Goal: Use online tool/utility: Utilize a website feature to perform a specific function

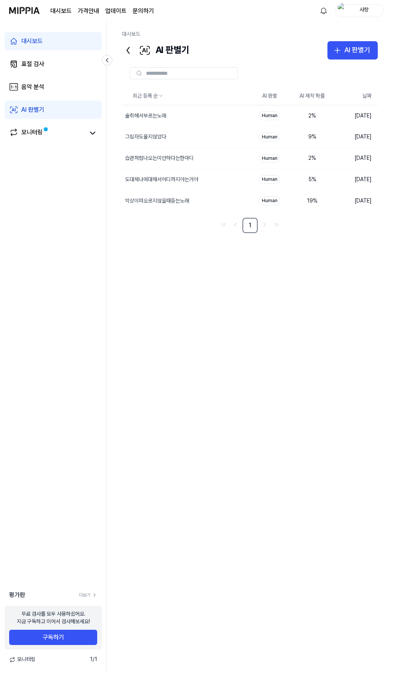
drag, startPoint x: 367, startPoint y: 1, endPoint x: 393, endPoint y: 90, distance: 93.0
click at [339, 316] on div "최근 등록 순 AI 판별 AI 제작 확률 날짜 술취해서부르는노래 삭제 Human 2 % 2025.09.21. 그림자도울지않았다 삭제 Human…" at bounding box center [250, 306] width 256 height 438
click at [362, 11] on div "사량" at bounding box center [365, 10] width 30 height 8
click at [325, 64] on button "로그아웃" at bounding box center [335, 67] width 88 height 8
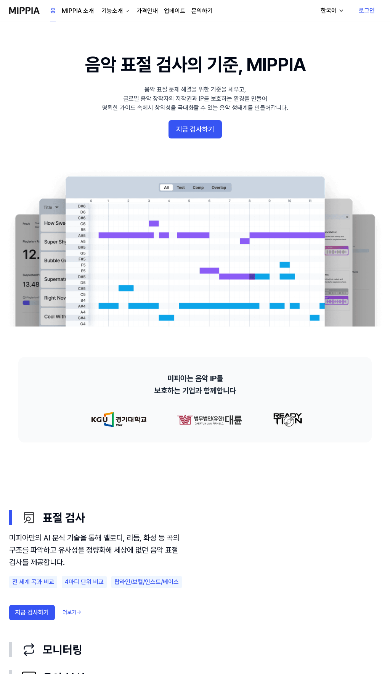
click at [368, 10] on link "로그인" at bounding box center [367, 10] width 28 height 21
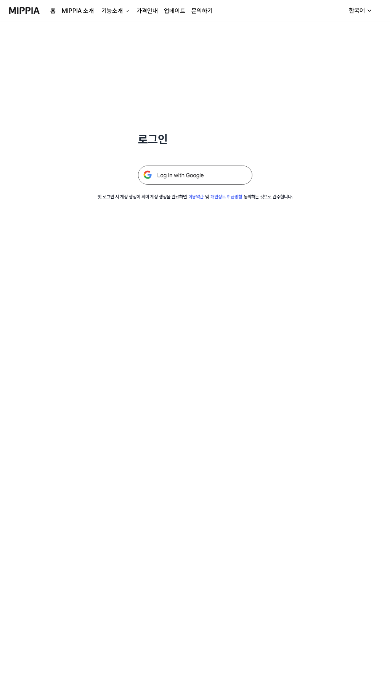
click at [198, 177] on img at bounding box center [195, 175] width 114 height 19
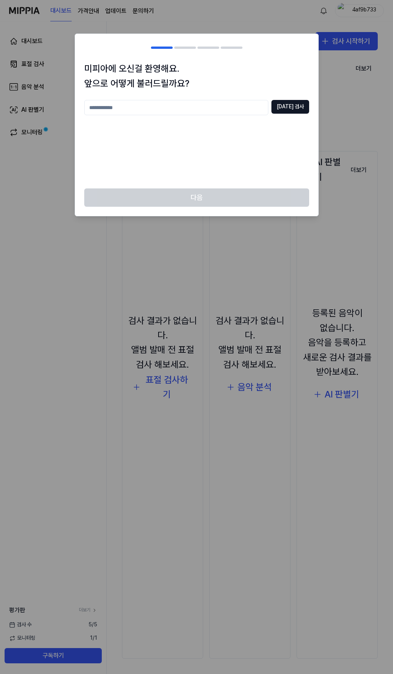
click at [213, 108] on input "text" at bounding box center [176, 107] width 184 height 15
type input "*********"
click at [288, 108] on button "[DATE] 검사" at bounding box center [291, 107] width 38 height 14
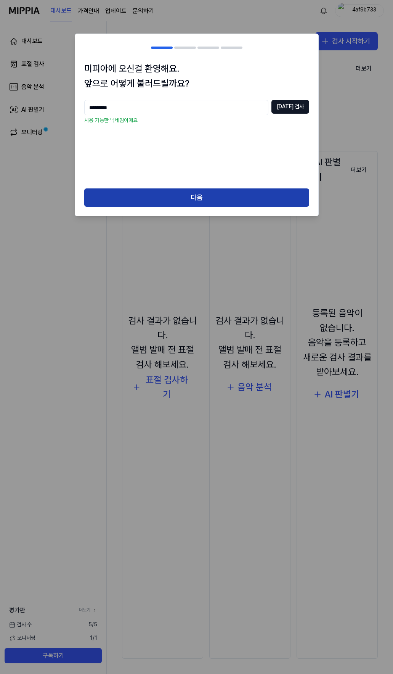
click at [215, 194] on button "다음" at bounding box center [196, 198] width 225 height 18
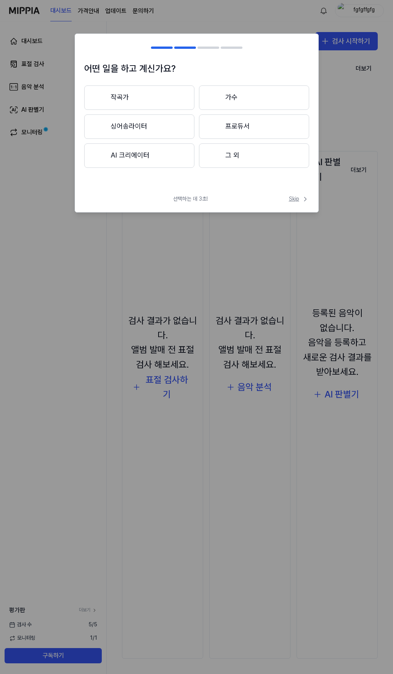
click at [294, 197] on span "Skip" at bounding box center [299, 199] width 20 height 8
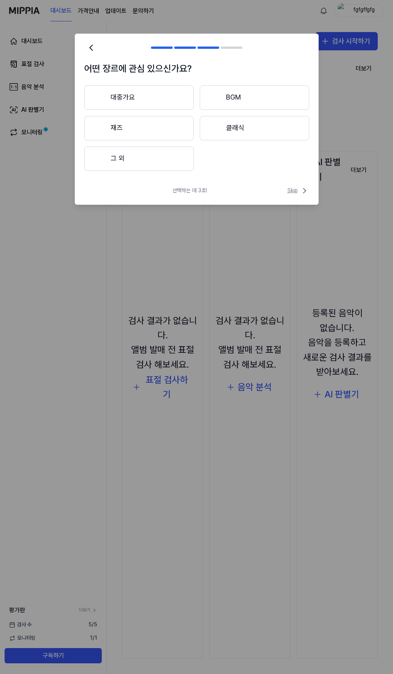
click at [299, 188] on span "Skip" at bounding box center [299, 190] width 22 height 9
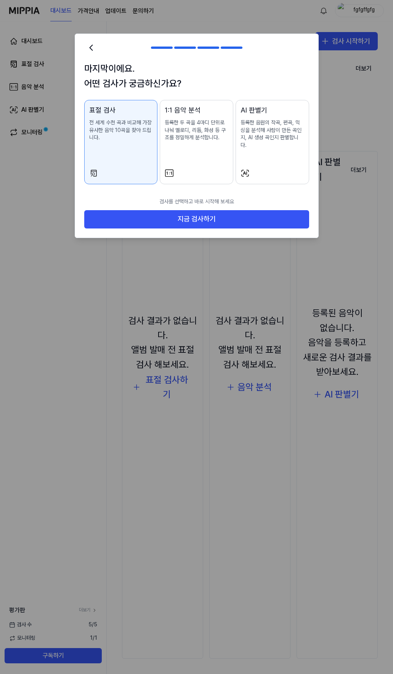
click at [234, 155] on div "표절 검사 전 세계 수천 곡과 비교해 가장 유사한 음악 10곡을 찾아 드립니다. 1:1 음악 분석 등록한 두 곡을 4마디 단위로 나눠 멜로디,…" at bounding box center [196, 142] width 225 height 84
click at [260, 155] on div "AI 판별기 등록한 음원의 작곡, 편곡, 믹싱을 분석해 사람이 만든 곡인지, AI 생성 곡인지 판별합니다." at bounding box center [273, 134] width 64 height 59
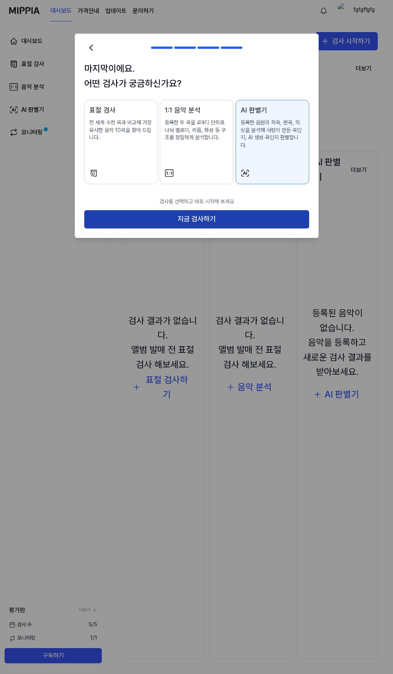
click at [235, 210] on button "지금 검사하기" at bounding box center [196, 219] width 225 height 18
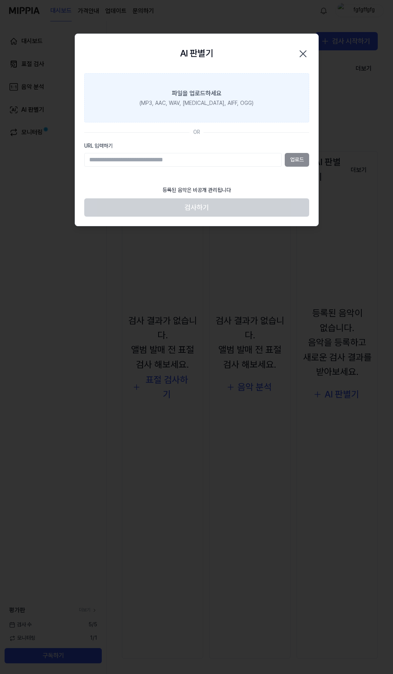
click at [190, 101] on div "(MP3, AAC, WAV, [MEDICAL_DATA], AIFF, OGG)" at bounding box center [197, 104] width 114 height 8
click at [0, 0] on input "파일을 업로드하세요 (MP3, AAC, WAV, [MEDICAL_DATA], AIFF, OGG)" at bounding box center [0, 0] width 0 height 0
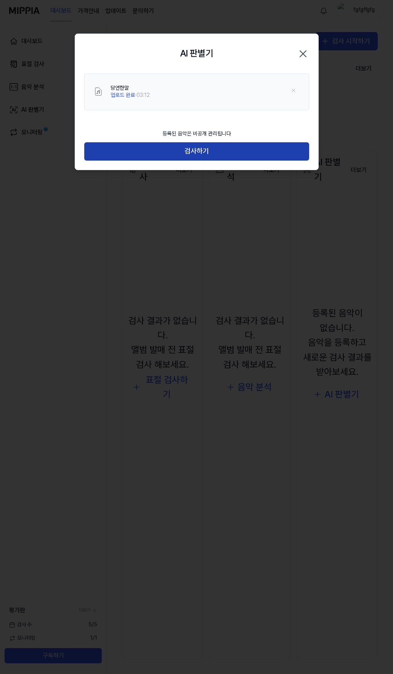
click at [204, 151] on button "검사하기" at bounding box center [196, 151] width 225 height 18
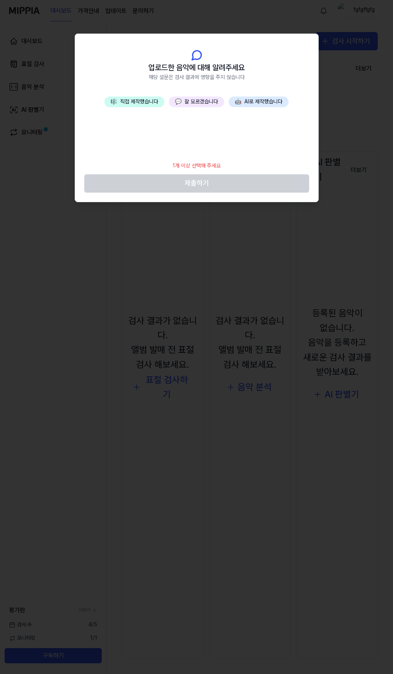
click at [199, 101] on button "💬 잘 모르겠습니다" at bounding box center [196, 102] width 55 height 11
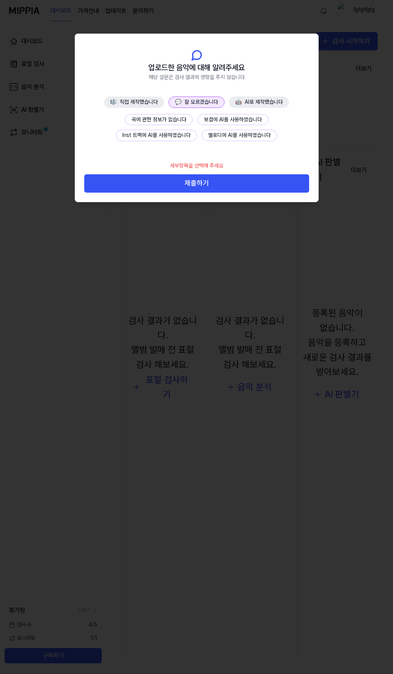
click at [199, 101] on button "💬 잘 모르겠습니다" at bounding box center [197, 102] width 56 height 11
click at [172, 118] on button "곡에 관한 정보가 없습니다" at bounding box center [159, 119] width 68 height 11
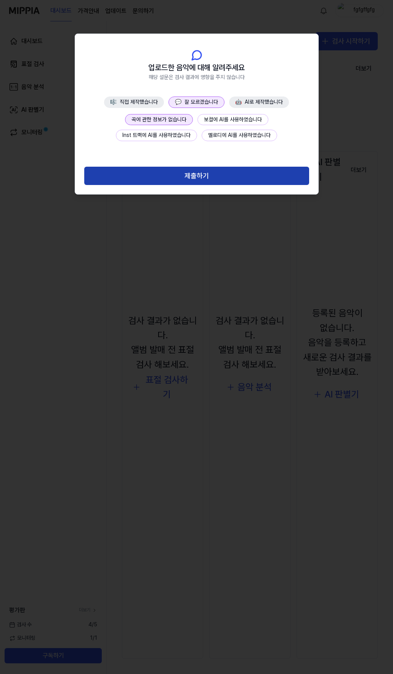
click at [193, 175] on button "제출하기" at bounding box center [196, 176] width 225 height 18
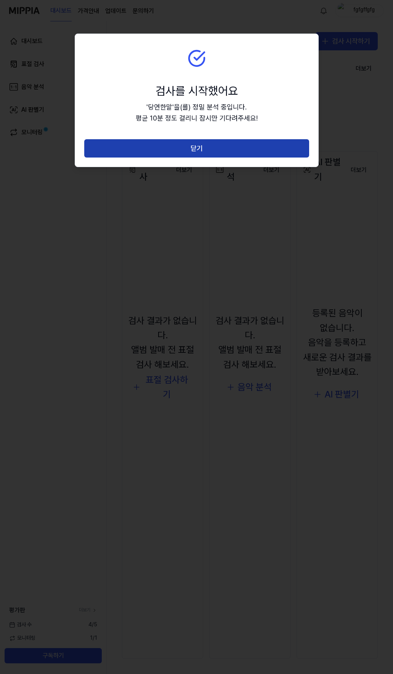
click at [195, 145] on button "닫기" at bounding box center [196, 148] width 225 height 18
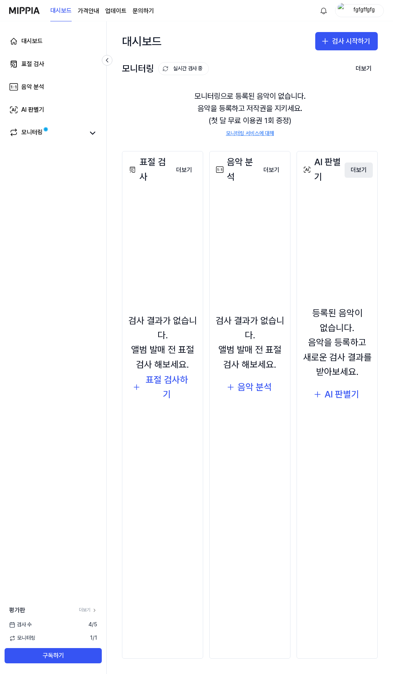
click at [361, 173] on button "더보기" at bounding box center [359, 170] width 28 height 15
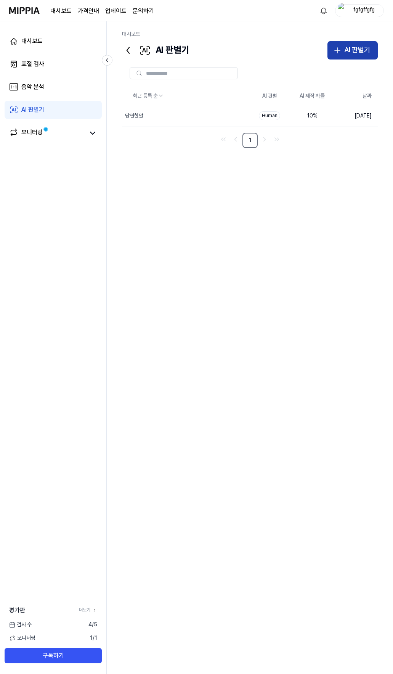
click at [343, 49] on button "AI 판별기" at bounding box center [353, 50] width 50 height 18
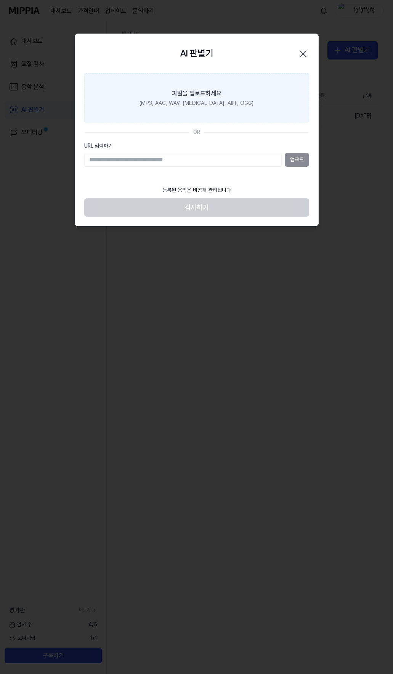
click at [196, 110] on label "파일을 업로드하세요 (MP3, AAC, WAV, [MEDICAL_DATA], AIFF, OGG)" at bounding box center [196, 98] width 225 height 50
click at [0, 0] on input "파일을 업로드하세요 (MP3, AAC, WAV, [MEDICAL_DATA], AIFF, OGG)" at bounding box center [0, 0] width 0 height 0
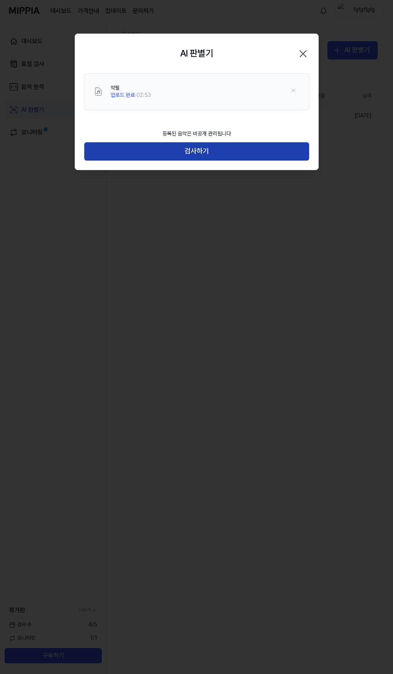
click at [195, 155] on button "검사하기" at bounding box center [196, 151] width 225 height 18
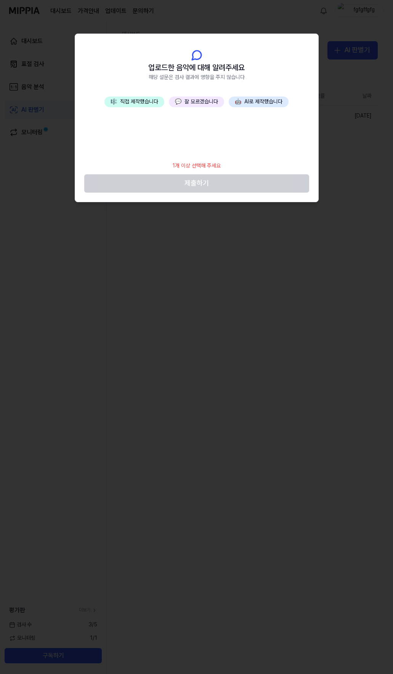
click at [200, 102] on button "💬 잘 모르겠습니다" at bounding box center [196, 102] width 55 height 11
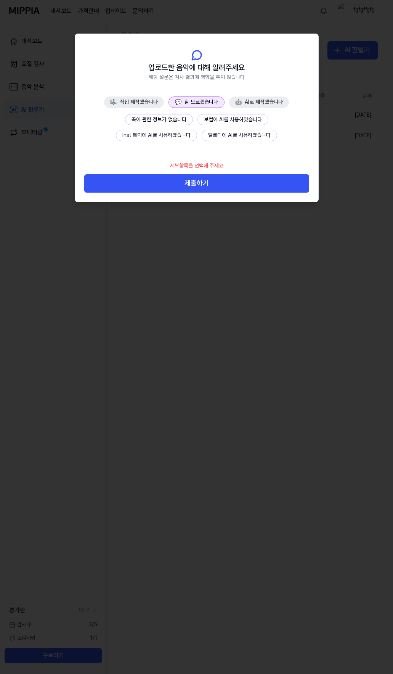
click at [145, 105] on button "🎼 직접 제작했습니다" at bounding box center [134, 102] width 60 height 11
click at [160, 120] on button "모든 요소를 직접 제작했습니다" at bounding box center [159, 119] width 77 height 11
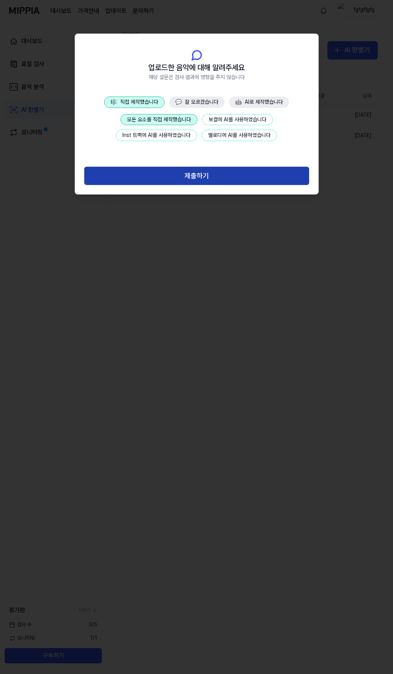
click at [190, 176] on button "제출하기" at bounding box center [196, 176] width 225 height 18
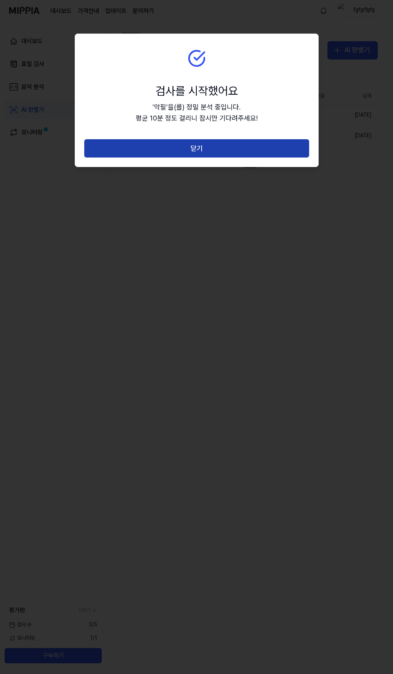
click at [197, 145] on button "닫기" at bounding box center [196, 148] width 225 height 18
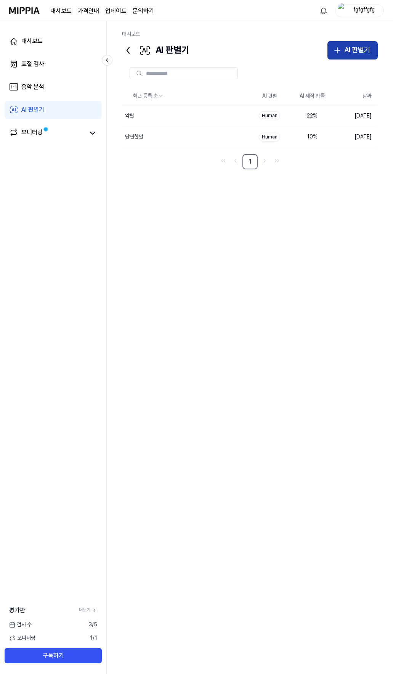
click at [351, 56] on button "AI 판별기" at bounding box center [353, 50] width 50 height 18
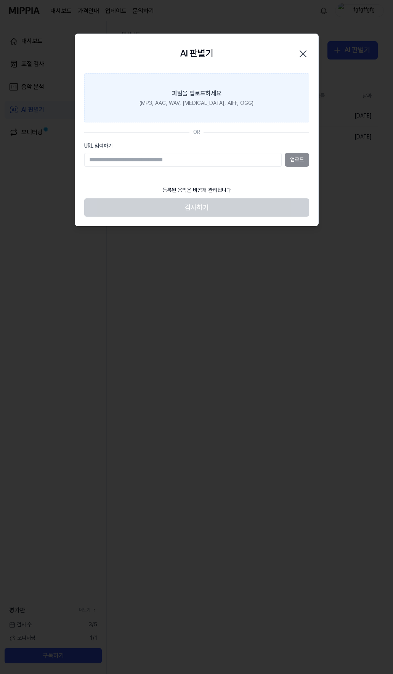
click at [199, 90] on div "파일을 업로드하세요" at bounding box center [197, 93] width 50 height 9
click at [0, 0] on input "파일을 업로드하세요 (MP3, AAC, WAV, [MEDICAL_DATA], AIFF, OGG)" at bounding box center [0, 0] width 0 height 0
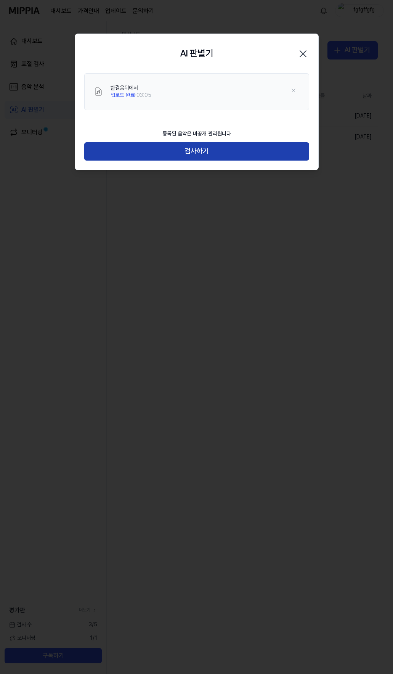
click at [196, 153] on button "검사하기" at bounding box center [196, 151] width 225 height 18
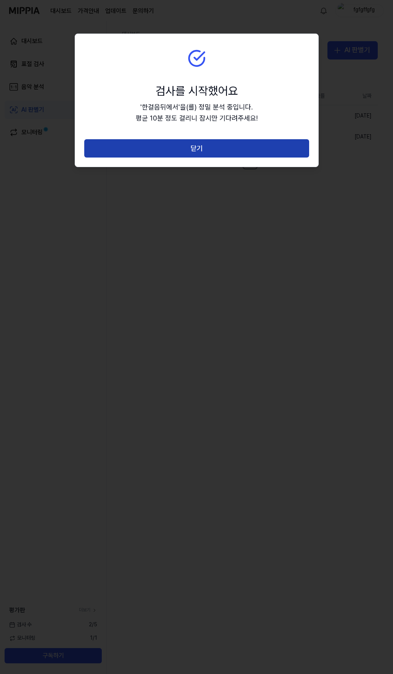
click at [193, 147] on button "닫기" at bounding box center [196, 148] width 225 height 18
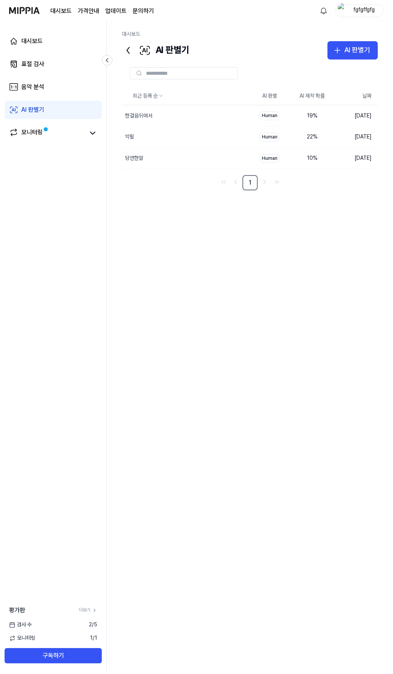
click at [335, 221] on div "최근 등록 순 AI 판별 AI 제작 확률 날짜 한걸음뒤에서 삭제 Human 19 % [DATE] 악필 삭제 Human 22 % [DATE] 당…" at bounding box center [250, 306] width 256 height 438
click at [359, 8] on div "fgfgffgfg" at bounding box center [365, 10] width 30 height 8
click at [312, 63] on button "로그아웃" at bounding box center [336, 67] width 88 height 8
